Goal: Task Accomplishment & Management: Manage account settings

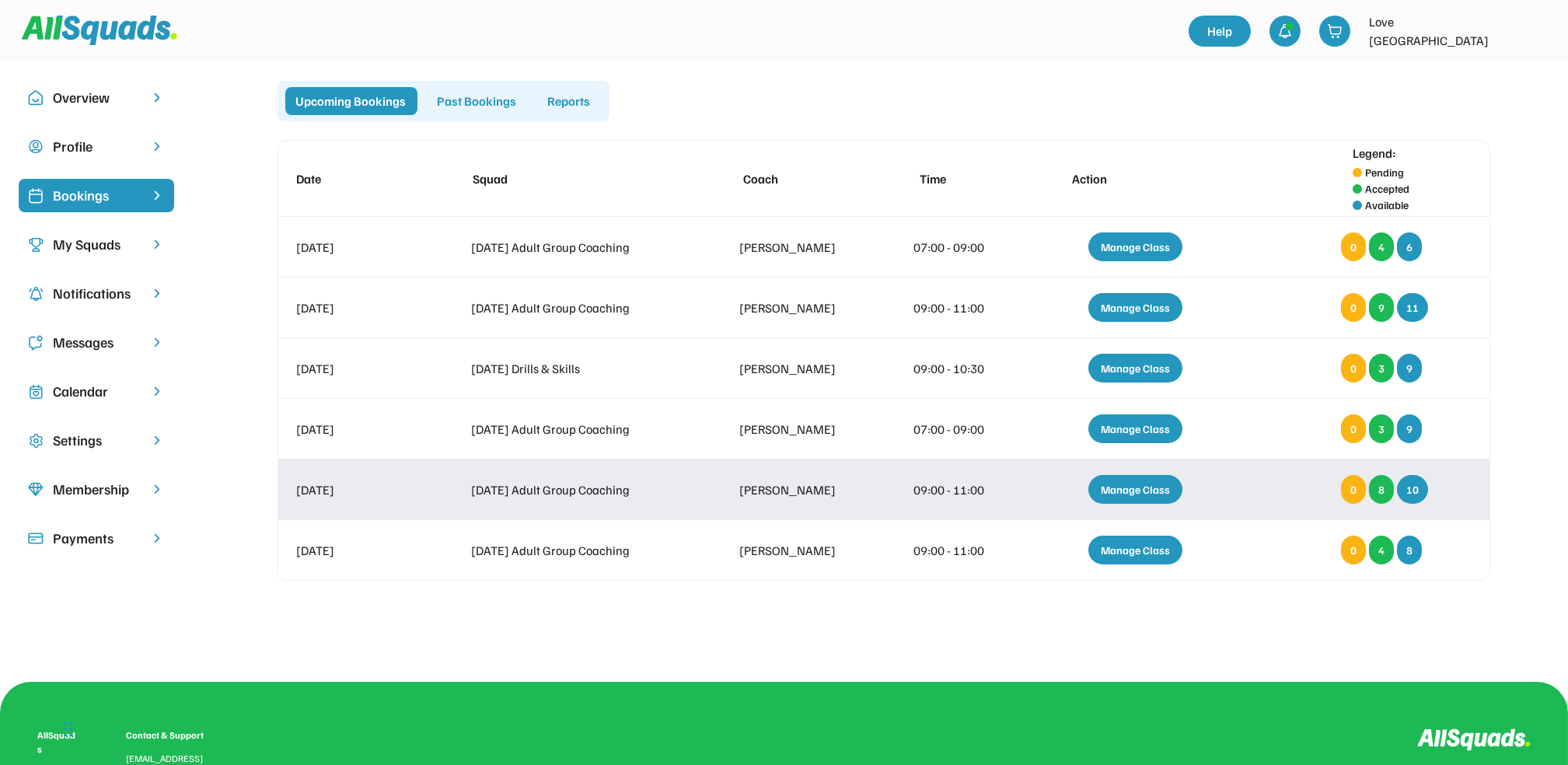
click at [1148, 492] on div "Manage Class" at bounding box center [1135, 489] width 94 height 29
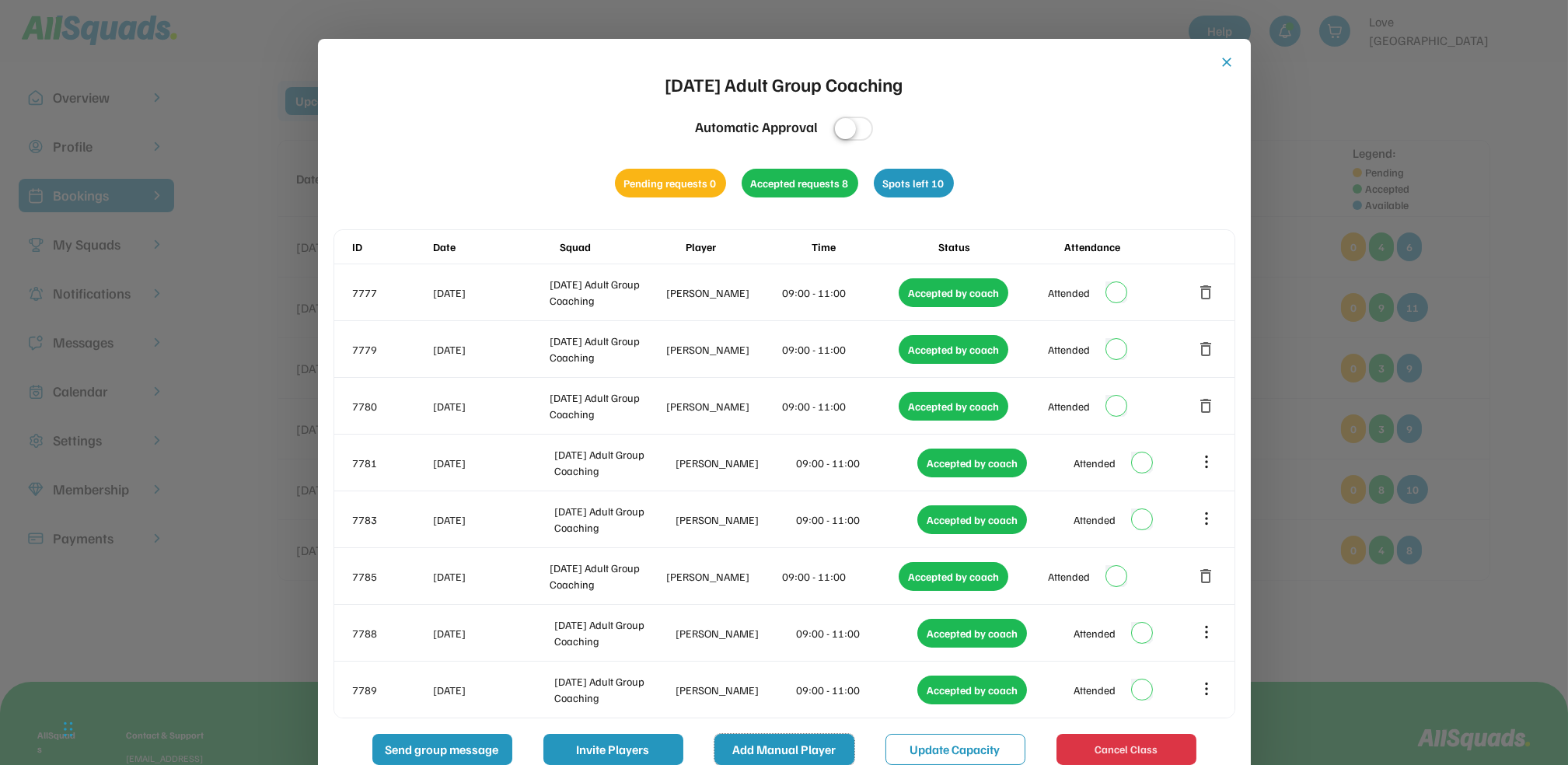
click at [822, 745] on button "Add Manual Player" at bounding box center [785, 750] width 140 height 32
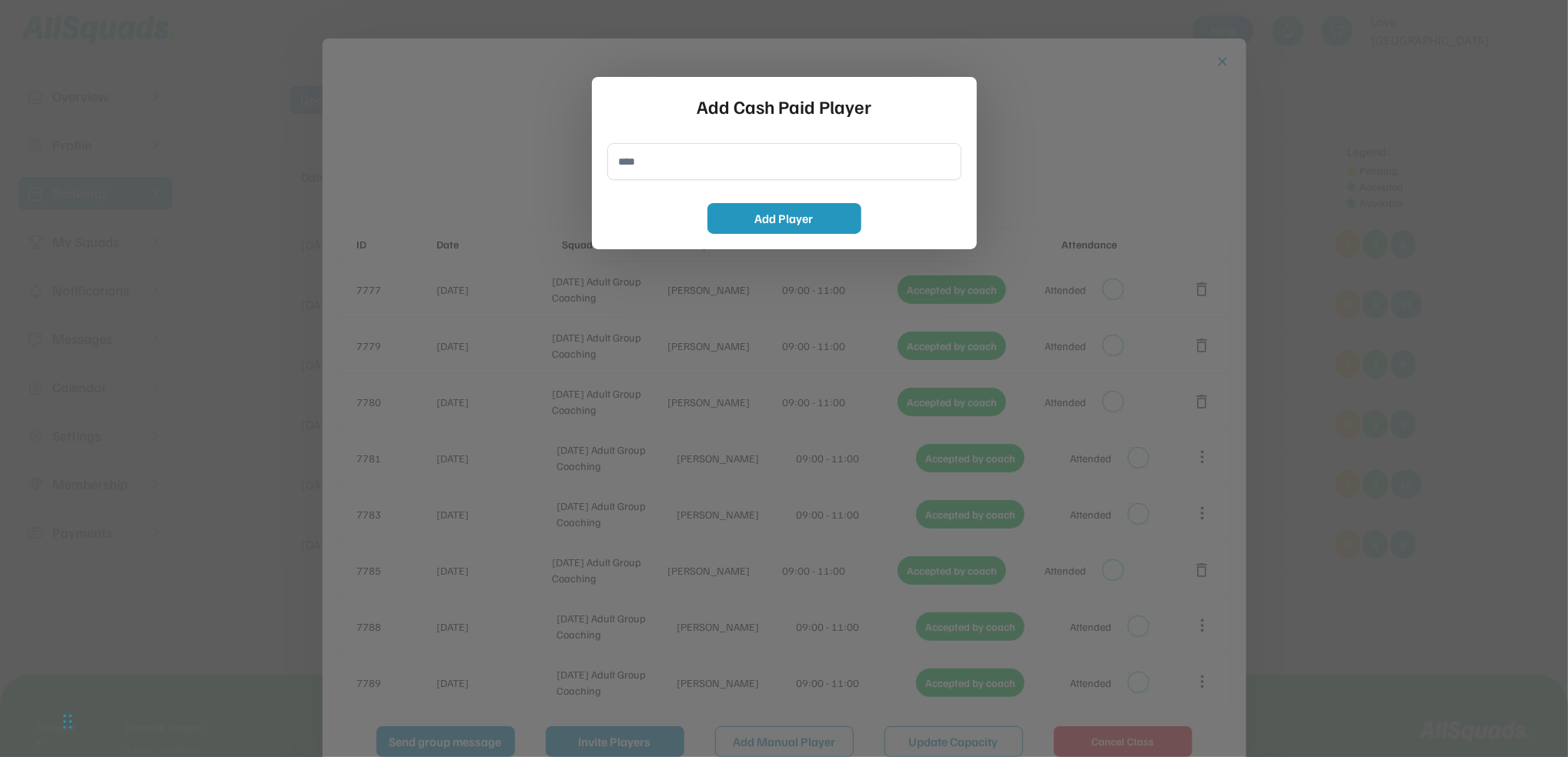
click at [670, 165] on input "input" at bounding box center [784, 161] width 354 height 37
type input "**********"
click at [815, 217] on button "Add Player" at bounding box center [785, 219] width 154 height 31
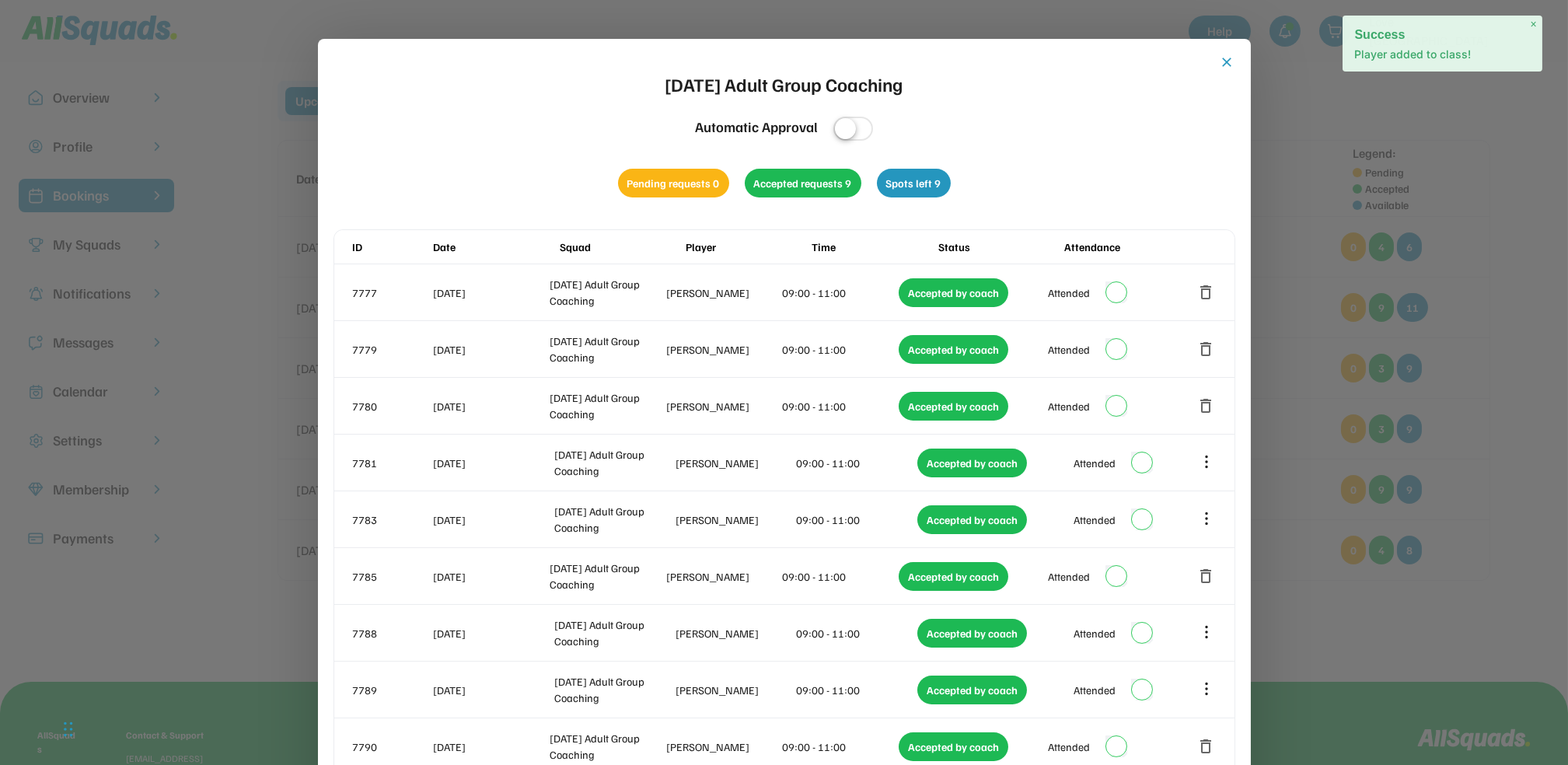
click at [1221, 62] on button "close" at bounding box center [1228, 62] width 16 height 16
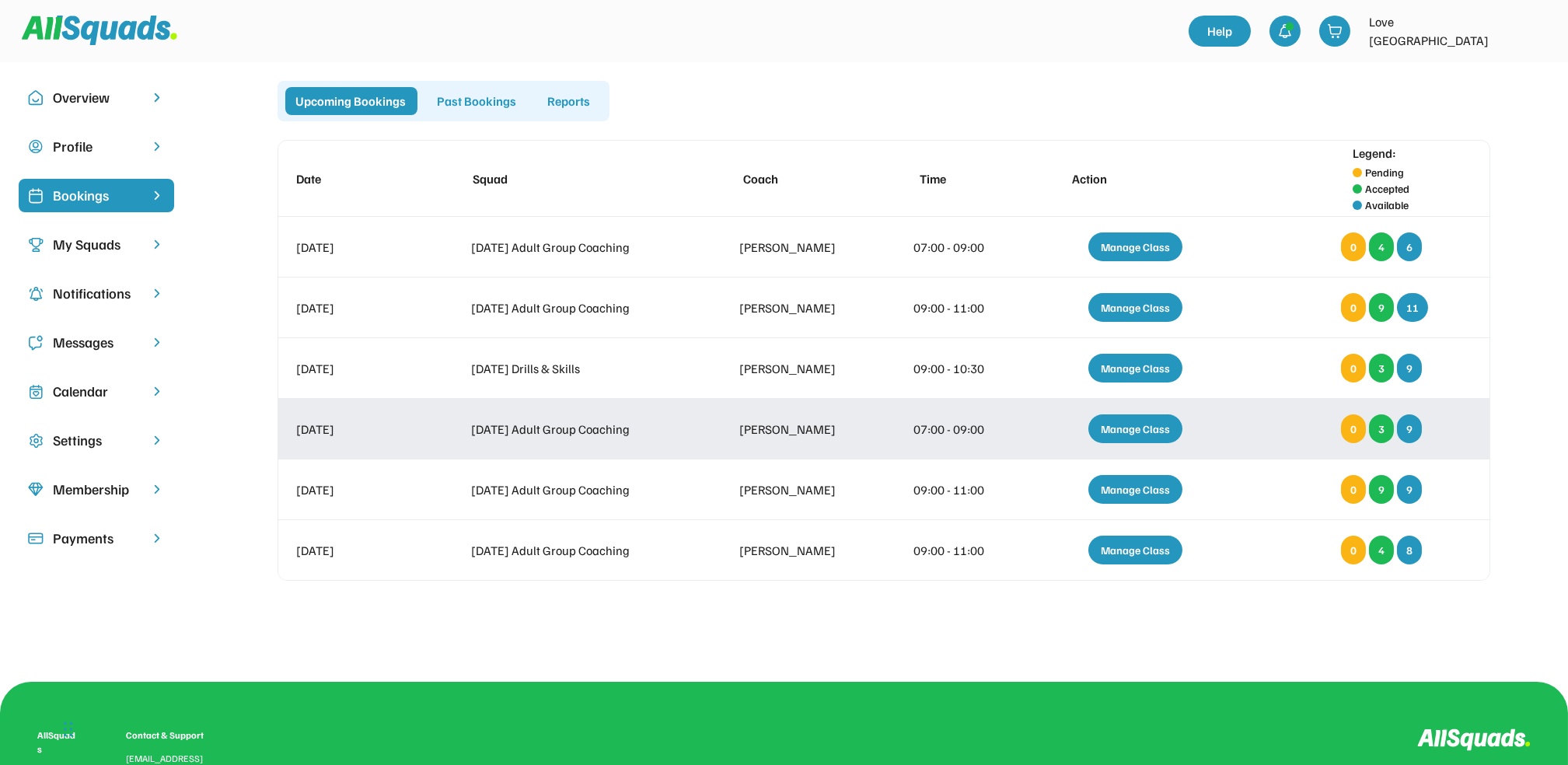
click at [1114, 419] on div "Manage Class" at bounding box center [1135, 429] width 94 height 29
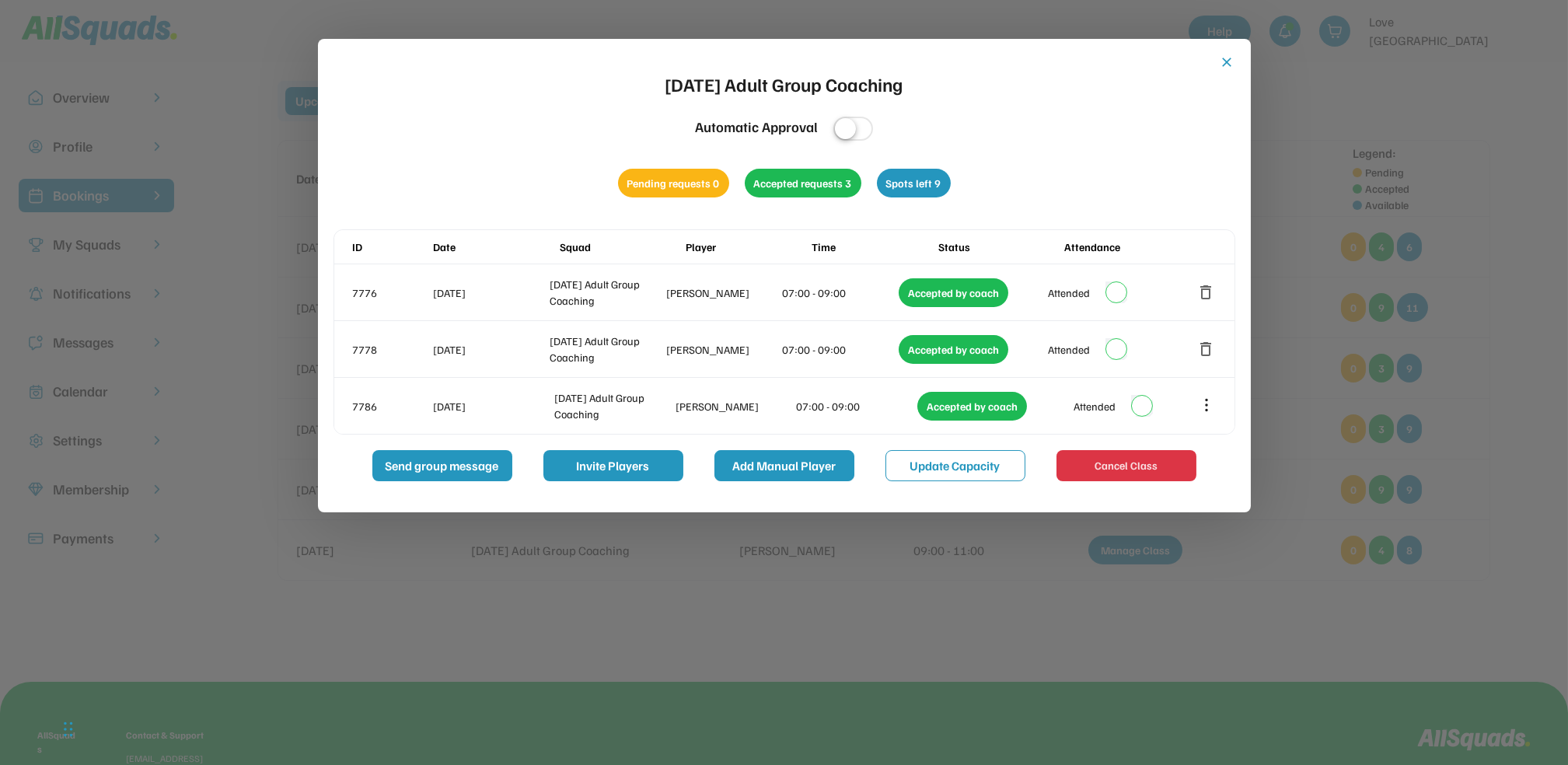
click at [764, 469] on button "Add Manual Player" at bounding box center [785, 466] width 140 height 32
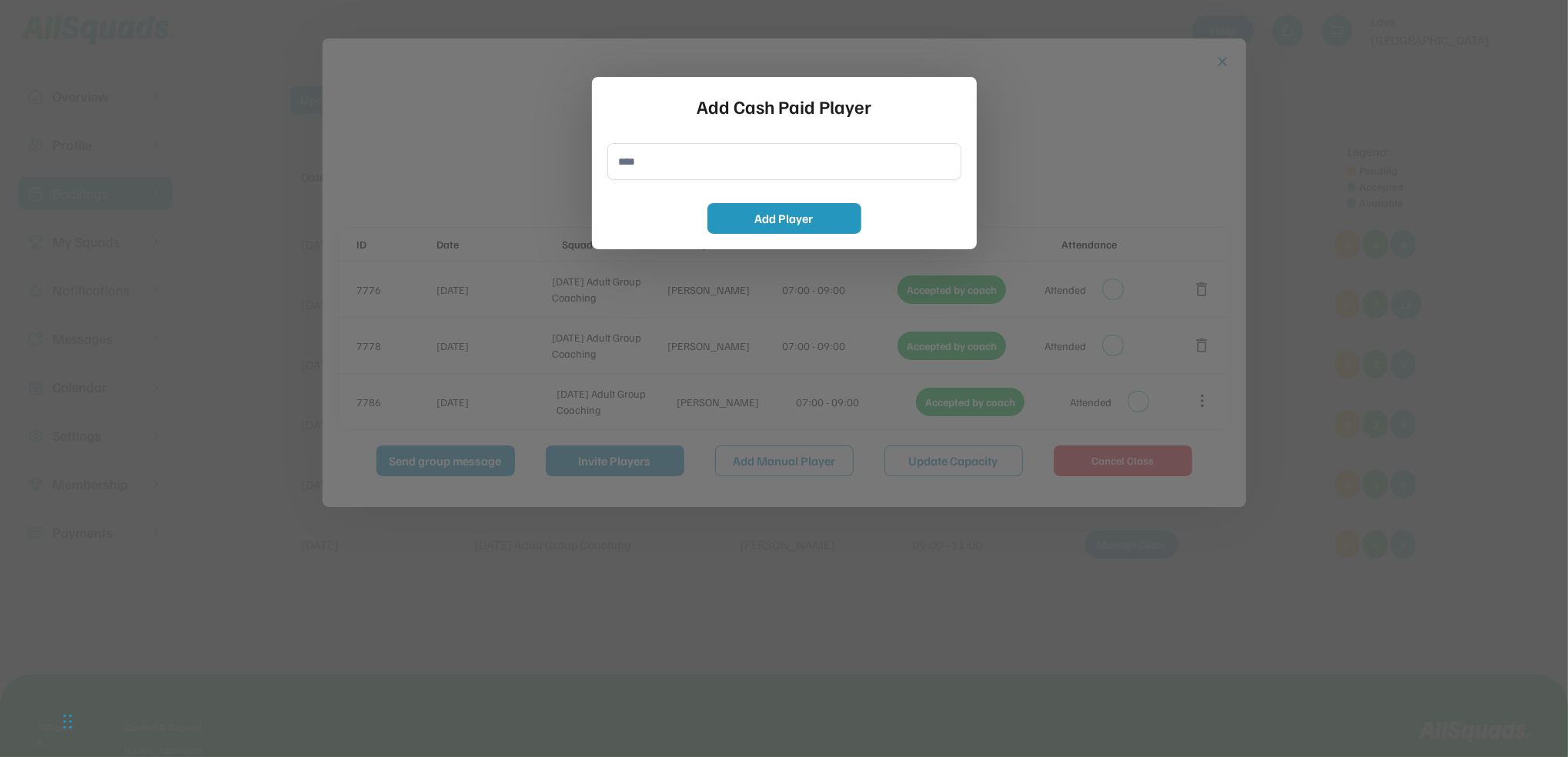
click at [662, 161] on input "input" at bounding box center [784, 161] width 354 height 37
type input "**********"
click at [766, 234] on div "Add Cash Paid Player Add Player" at bounding box center [785, 163] width 385 height 173
click at [774, 218] on button "Add Player" at bounding box center [785, 219] width 154 height 31
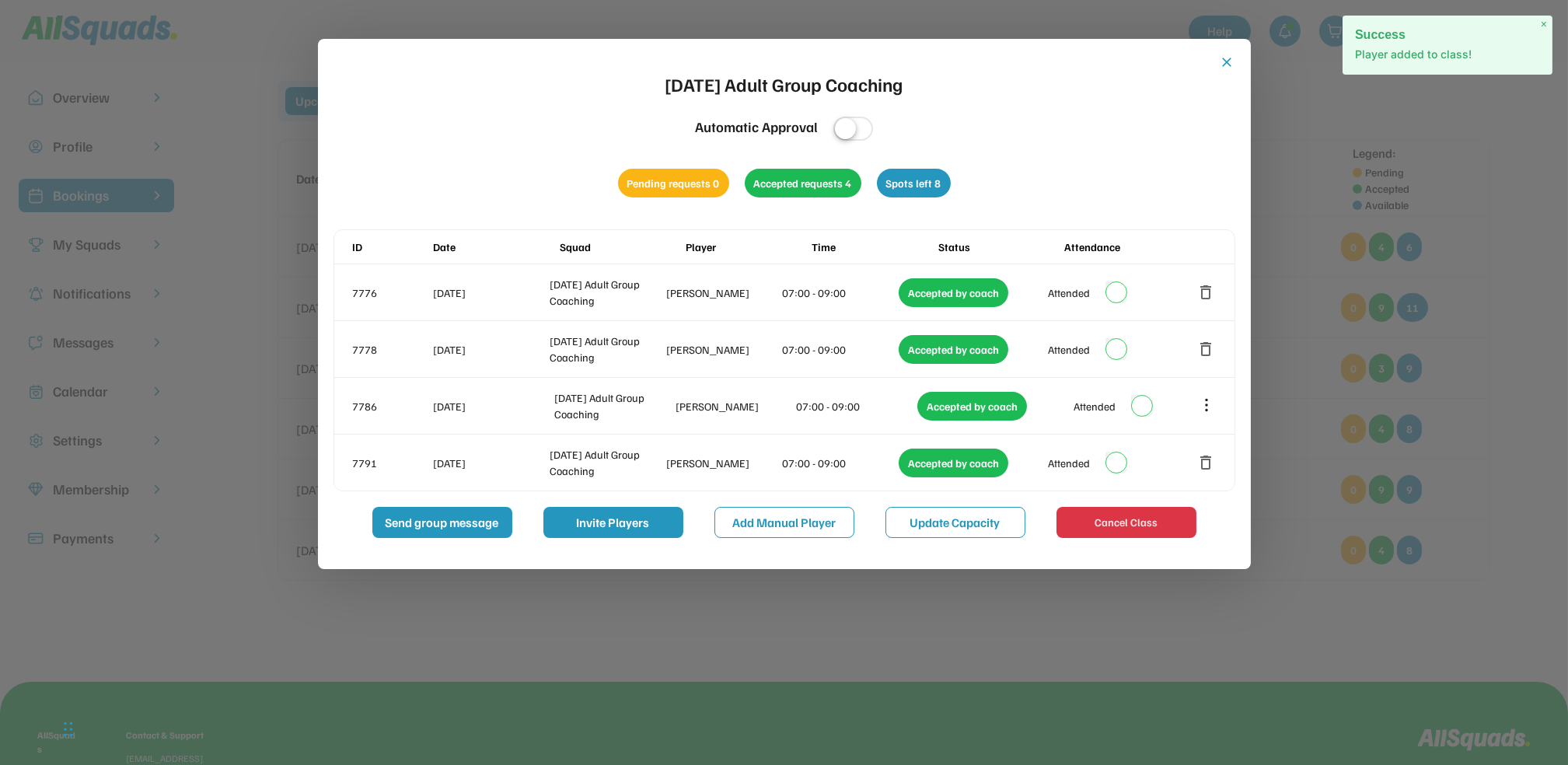
click at [1223, 60] on button "close" at bounding box center [1228, 62] width 16 height 16
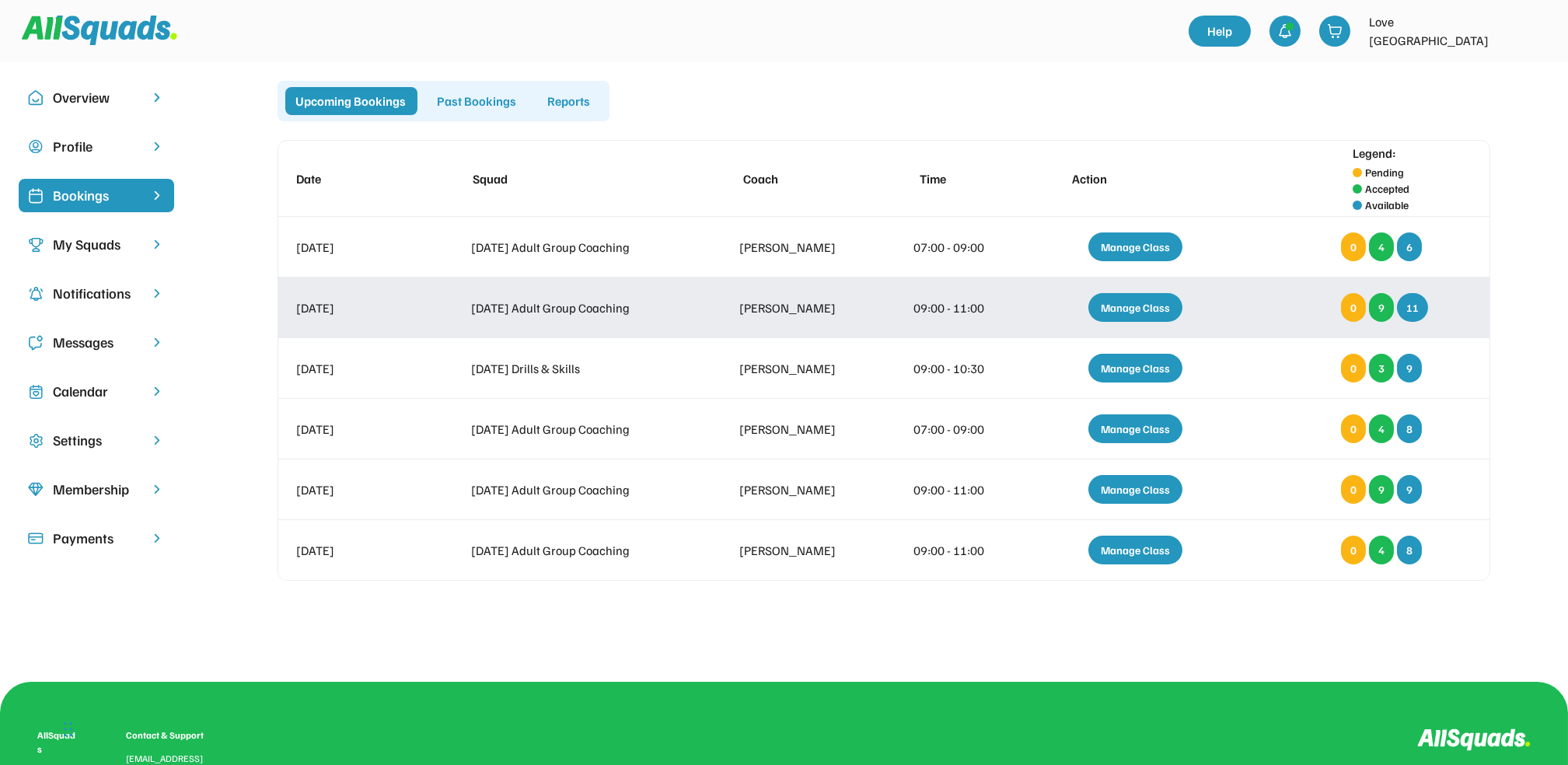
click at [1137, 302] on div "Manage Class" at bounding box center [1135, 308] width 94 height 29
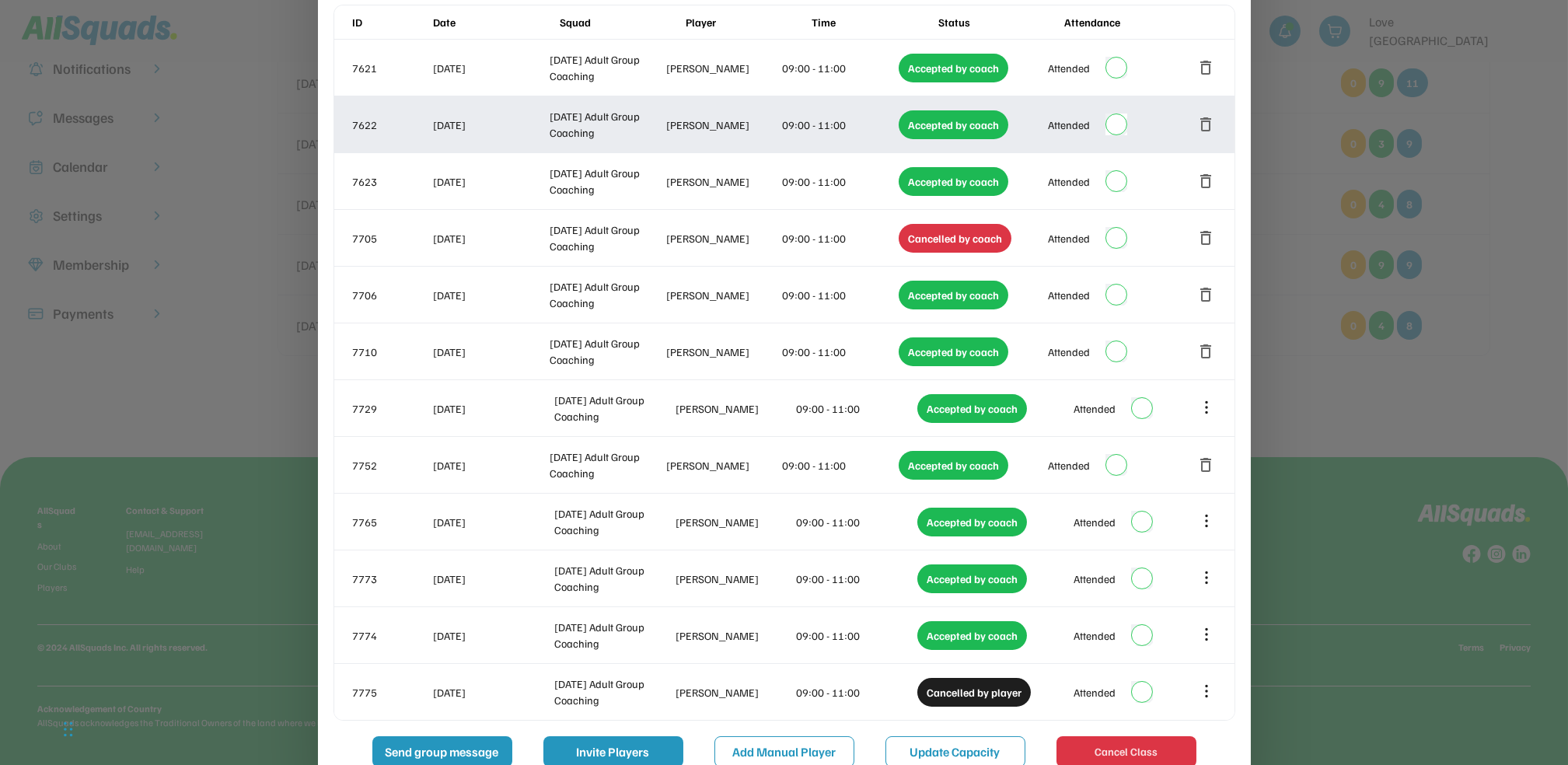
scroll to position [259, 0]
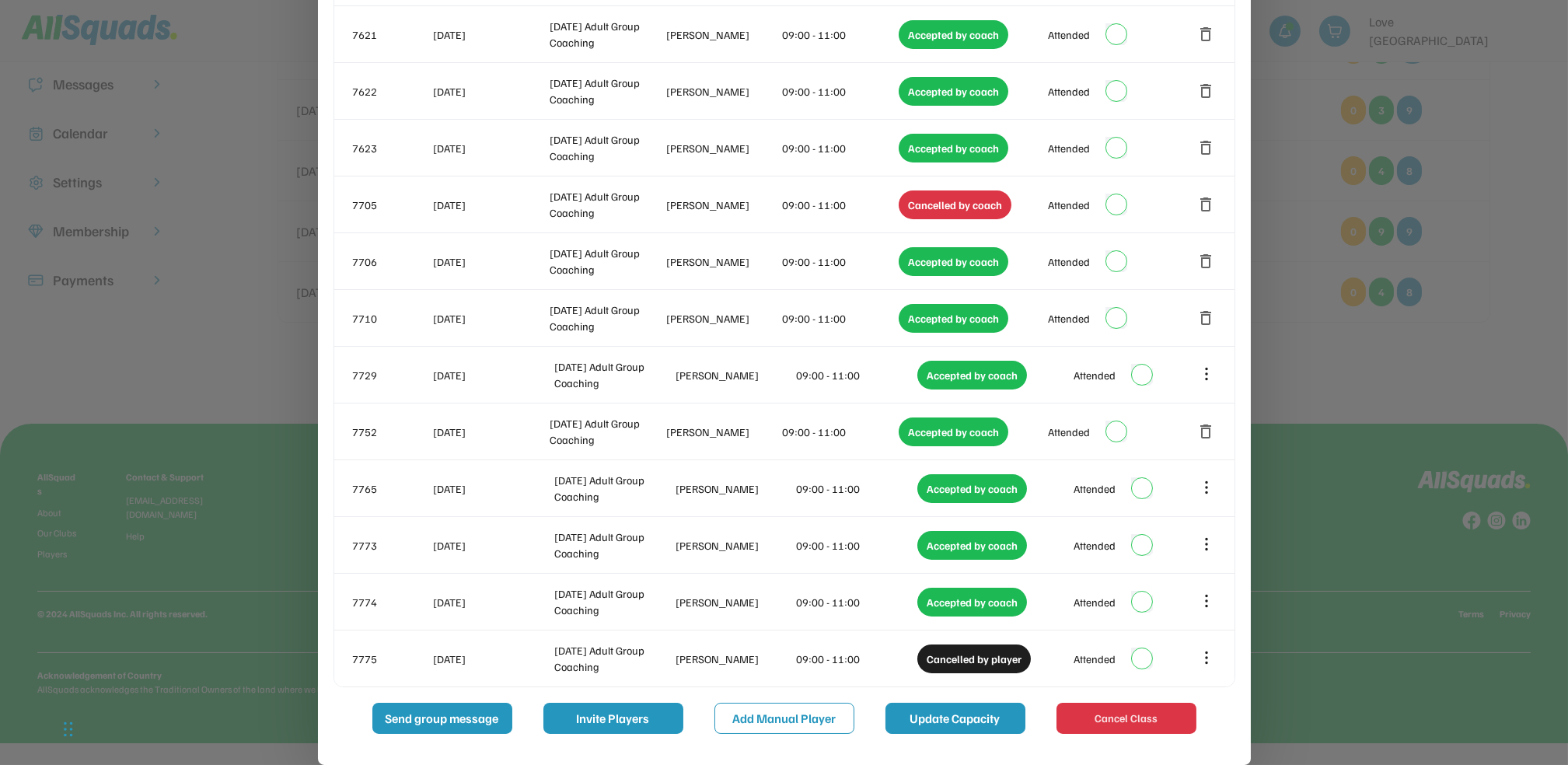
click at [931, 712] on button "Update Capacity" at bounding box center [956, 719] width 140 height 32
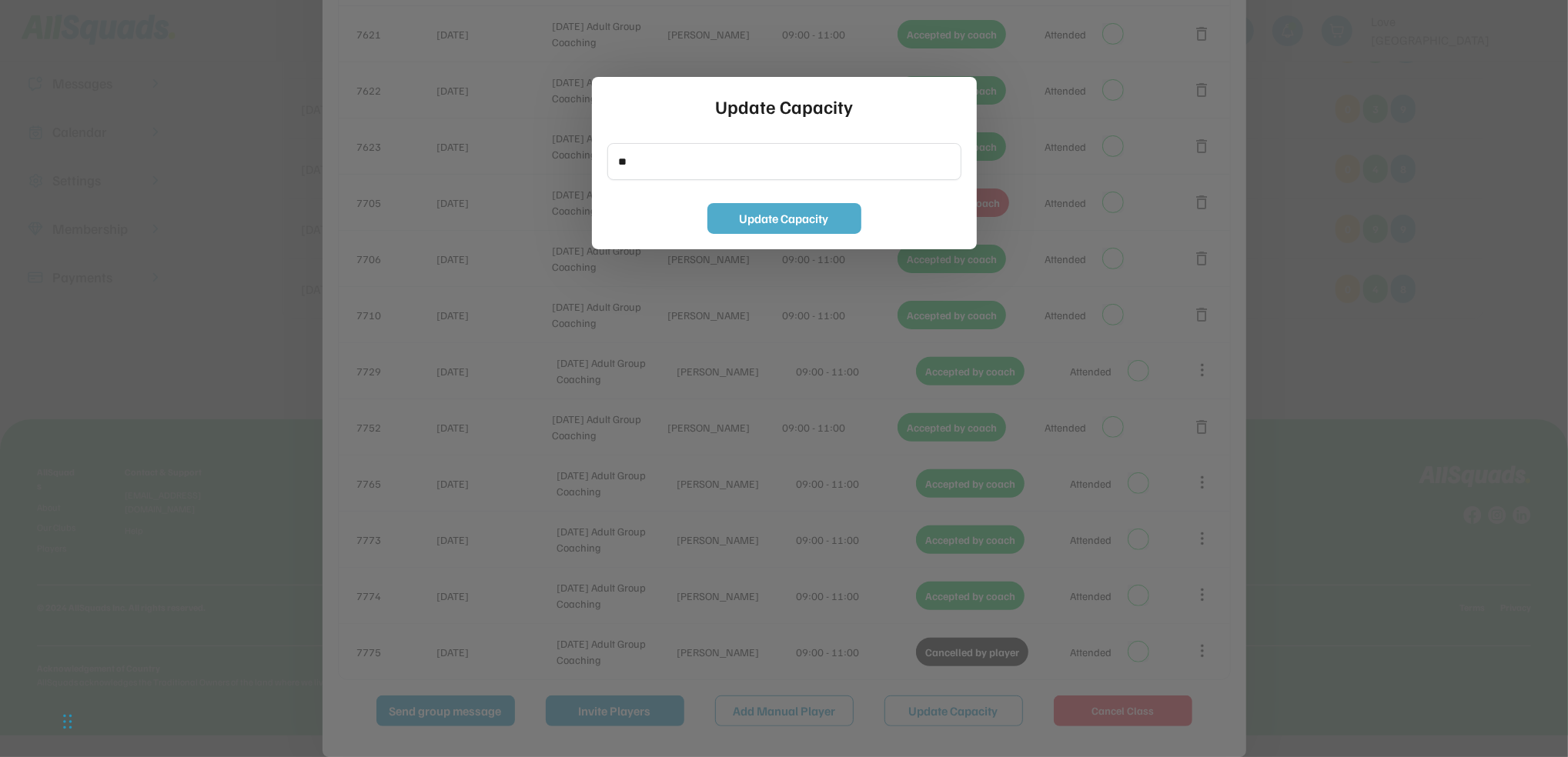
click at [759, 221] on button "Update Capacity" at bounding box center [785, 219] width 154 height 31
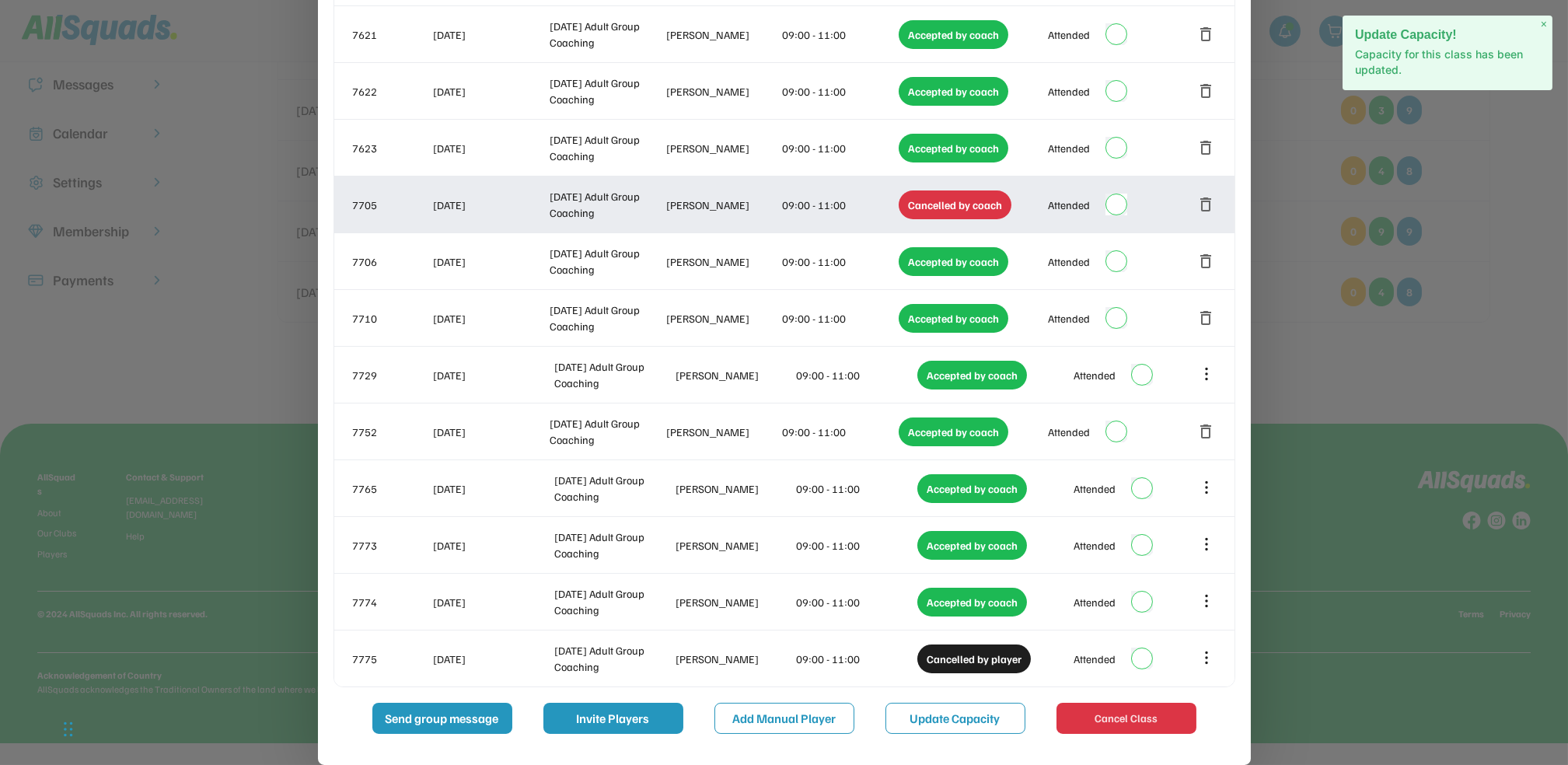
scroll to position [0, 0]
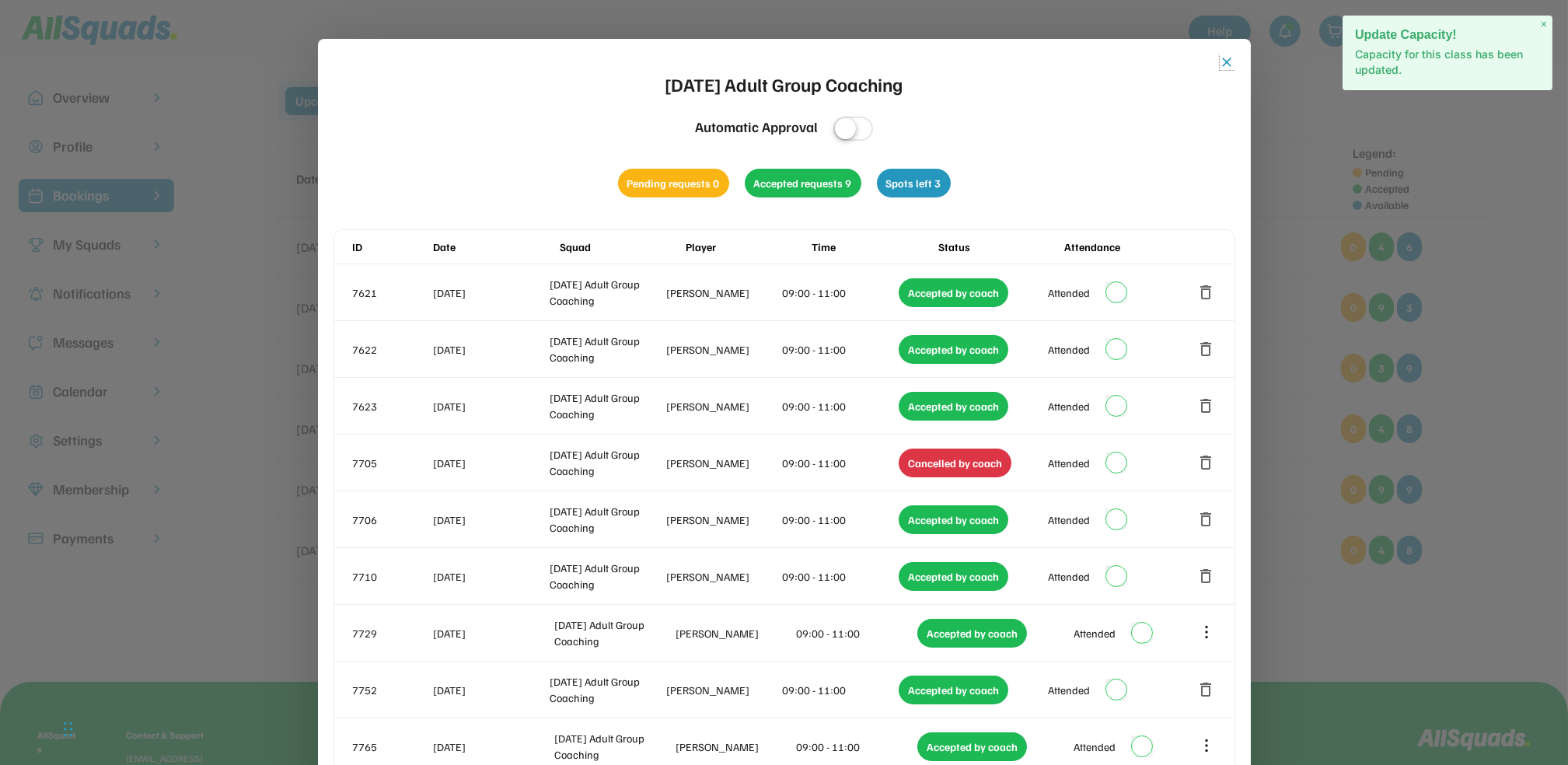
click at [1225, 58] on button "close" at bounding box center [1228, 62] width 16 height 16
